Goal: Book appointment/travel/reservation

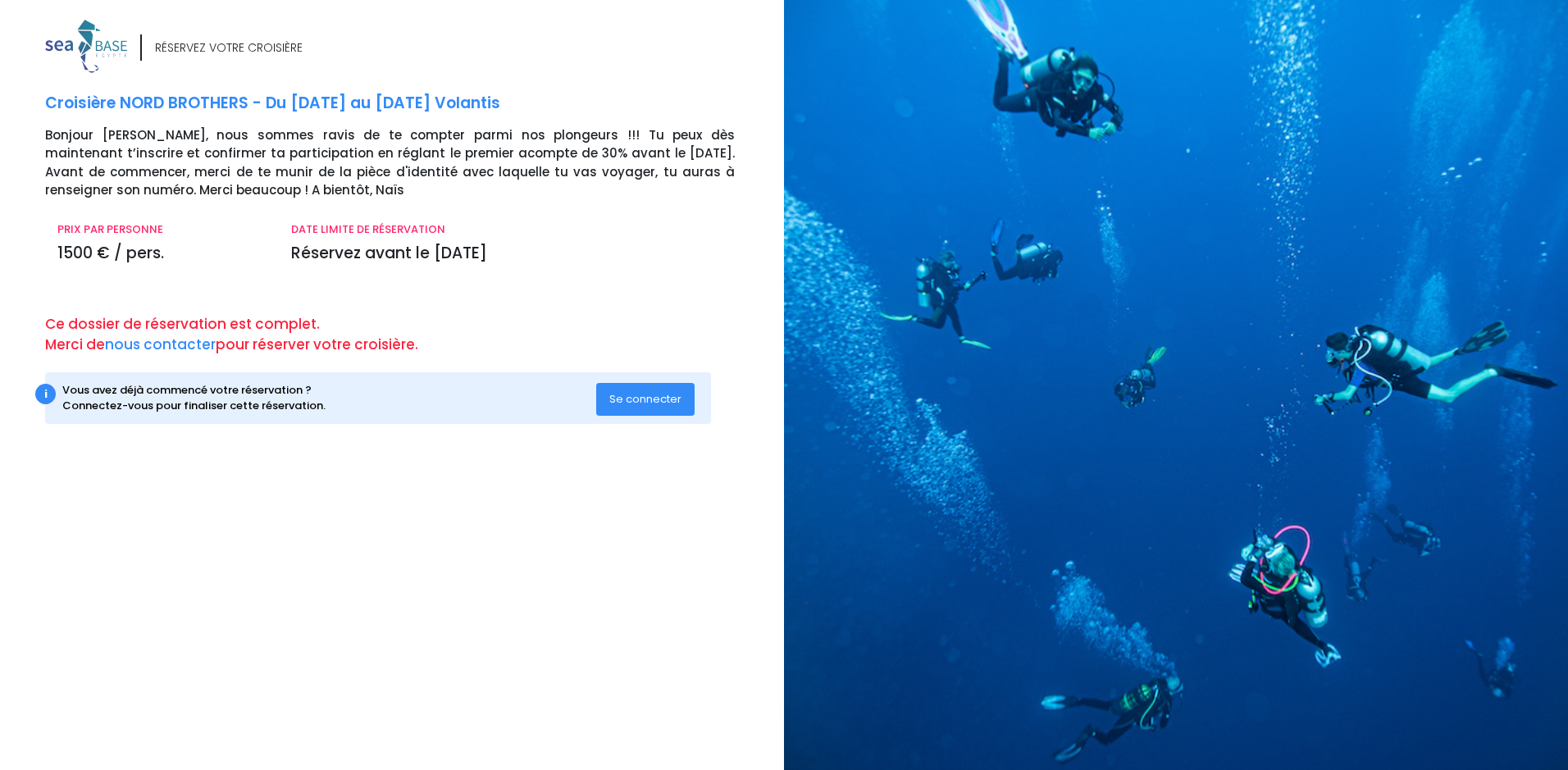
click at [642, 404] on span "Se connecter" at bounding box center [645, 398] width 72 height 15
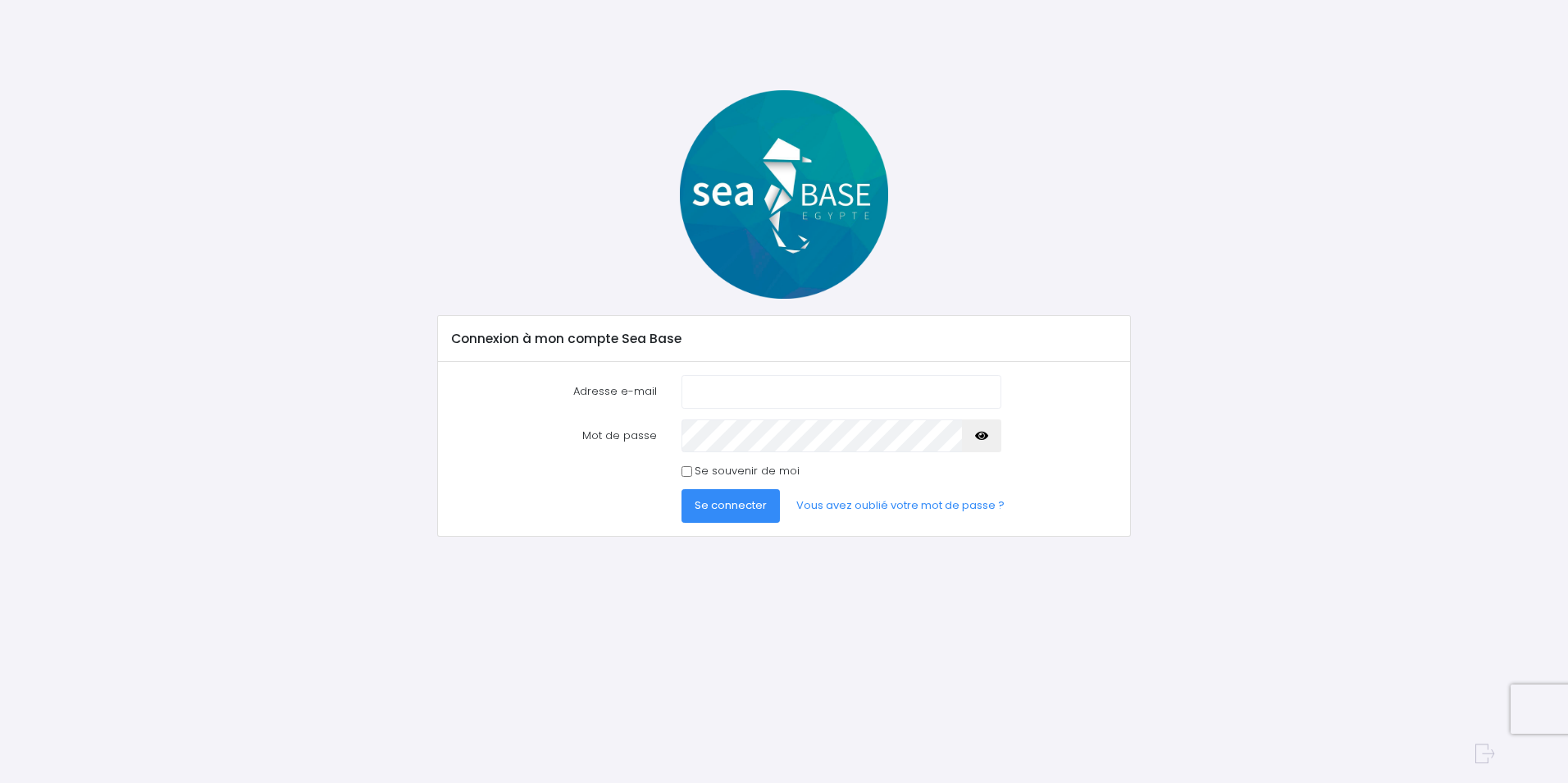
type input "gilles.roche@cern.ch"
click at [706, 498] on span "Se connecter" at bounding box center [731, 504] width 72 height 15
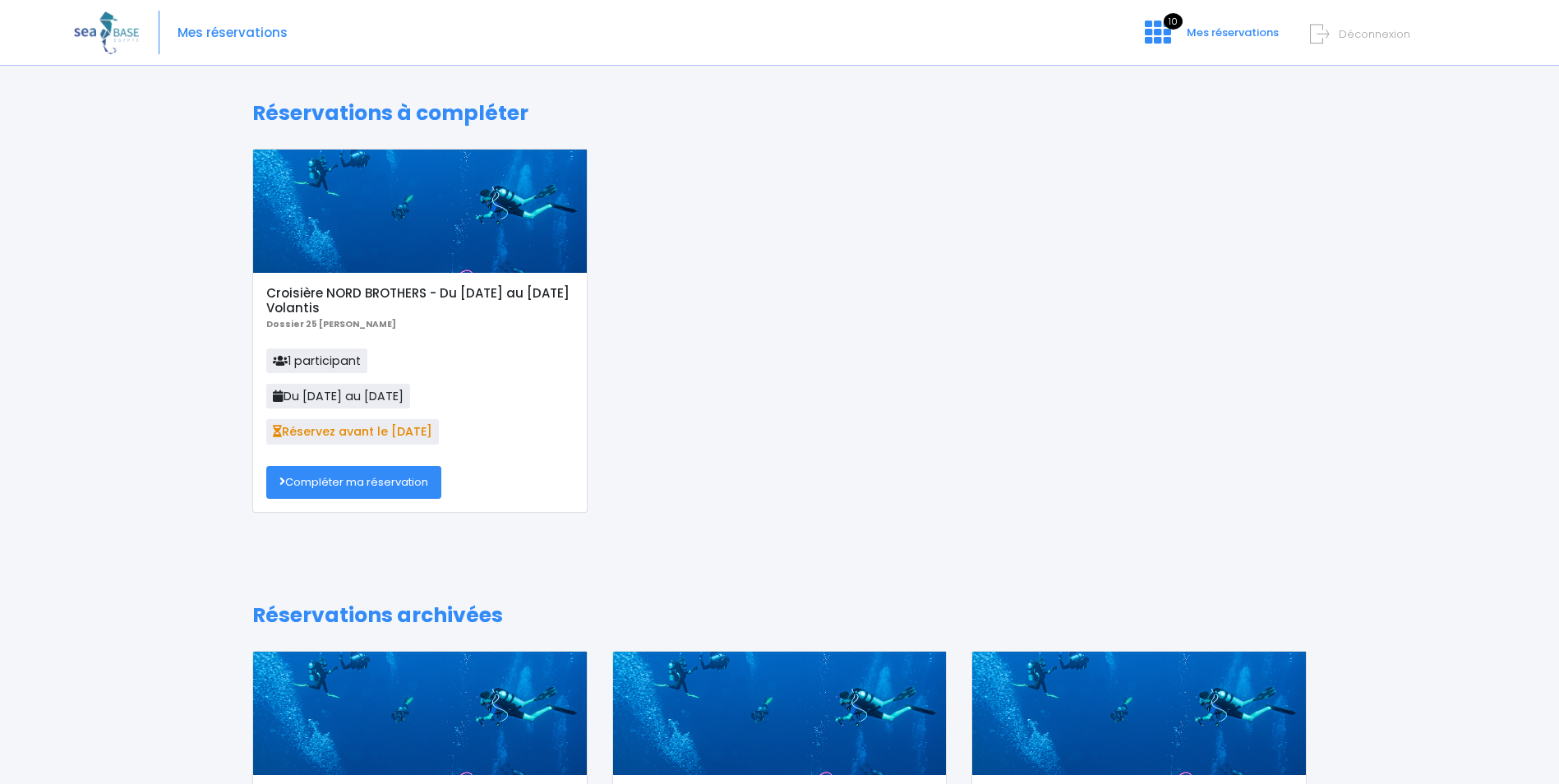
click at [344, 479] on link "Compléter ma réservation" at bounding box center [354, 482] width 175 height 33
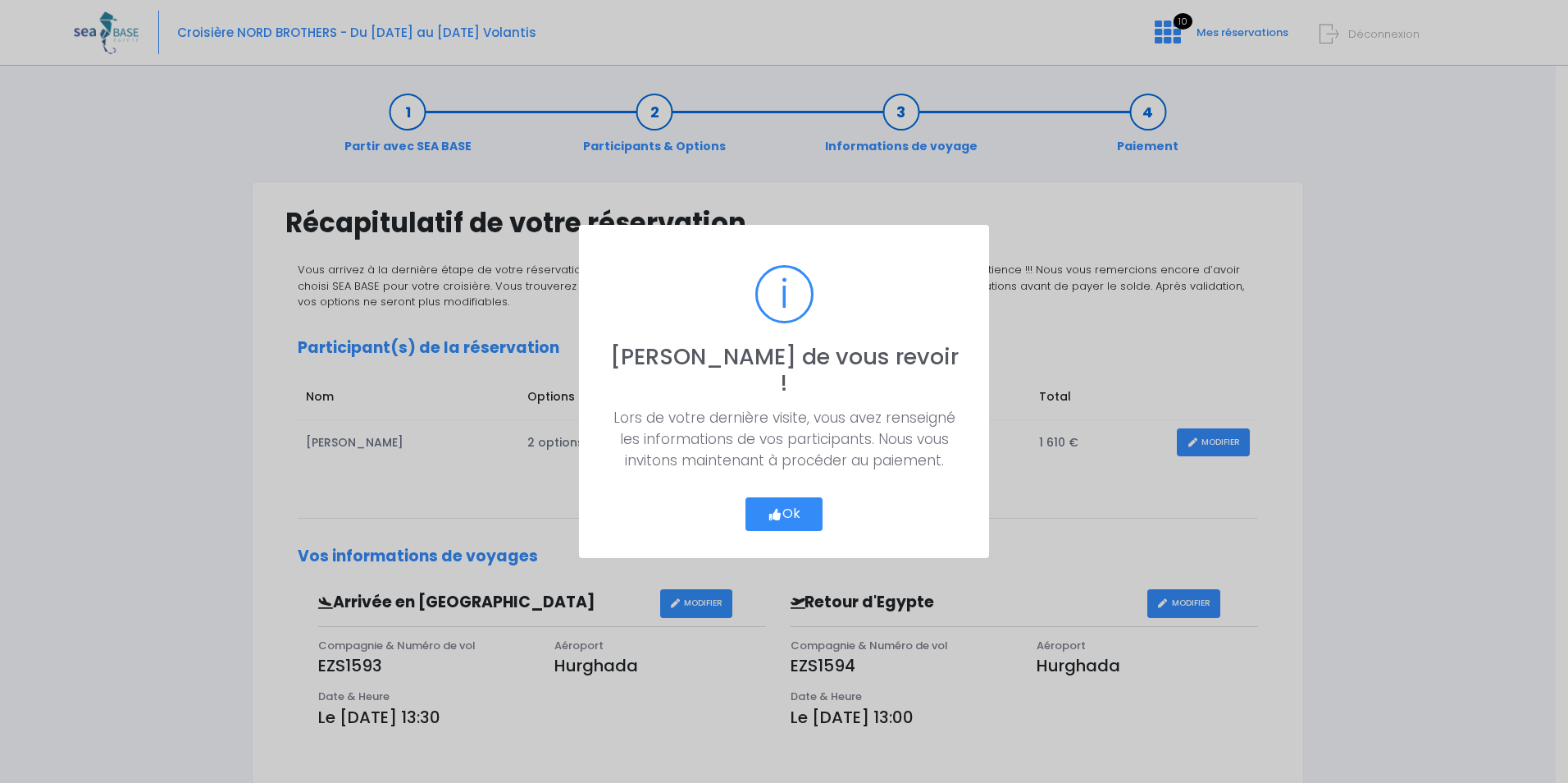
click at [785, 503] on button "Ok" at bounding box center [784, 514] width 77 height 34
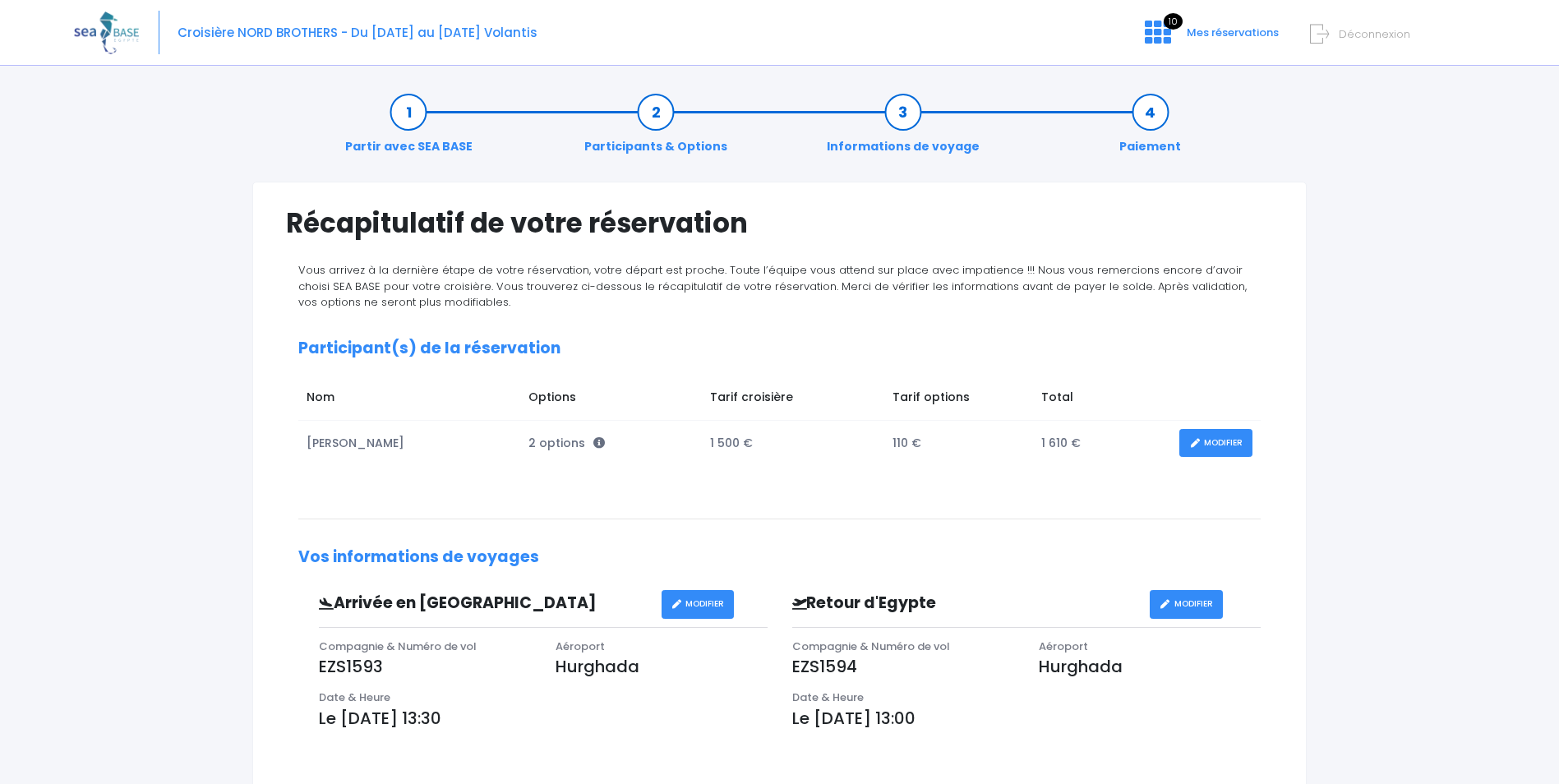
click at [1221, 437] on link "MODIFIER" at bounding box center [1215, 444] width 73 height 29
click at [1216, 446] on link "MODIFIER" at bounding box center [1215, 444] width 73 height 29
click at [1227, 446] on link "MODIFIER" at bounding box center [1215, 444] width 73 height 29
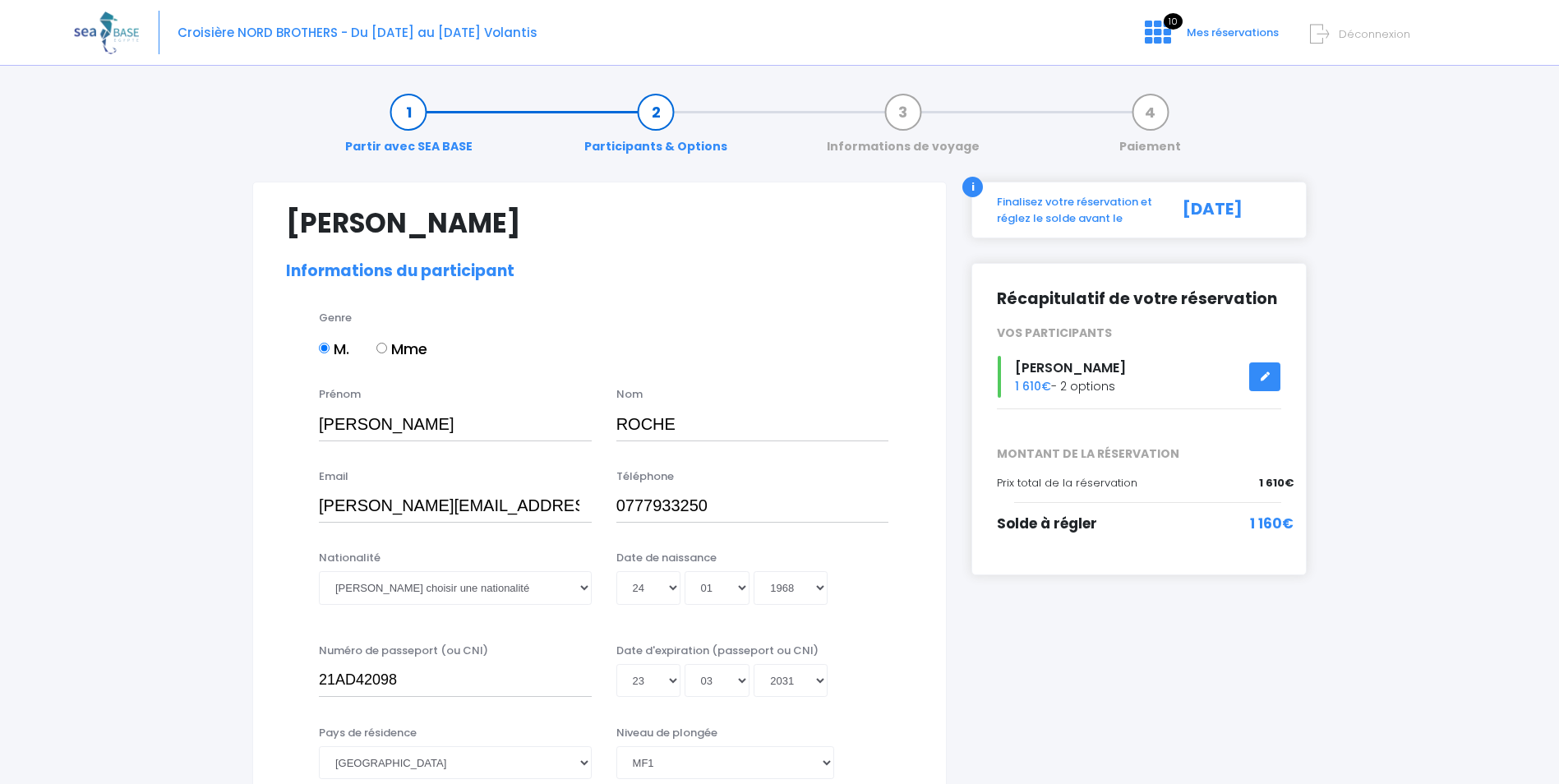
select select "MF1"
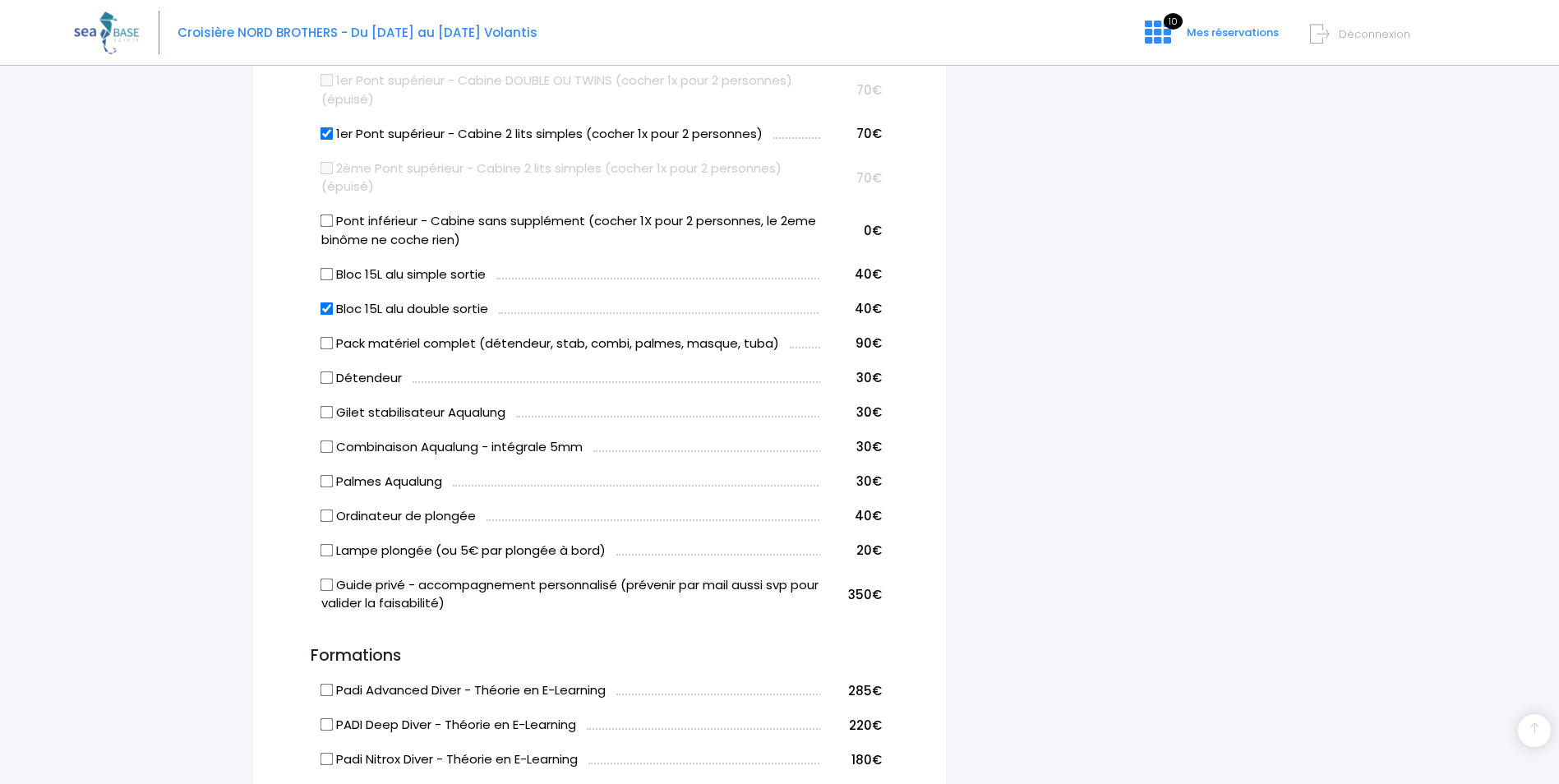
scroll to position [986, 0]
